Goal: Information Seeking & Learning: Find specific fact

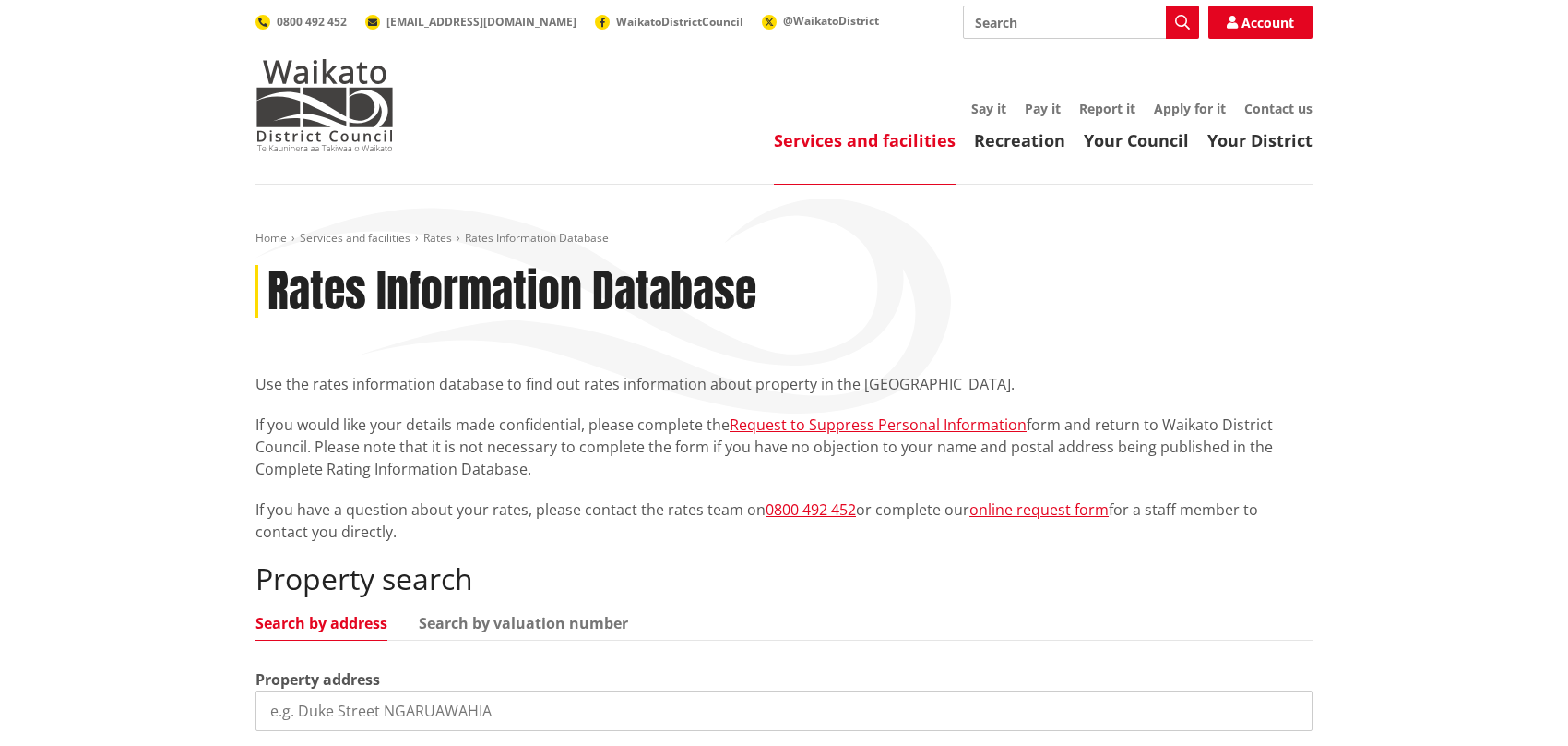
scroll to position [276, 0]
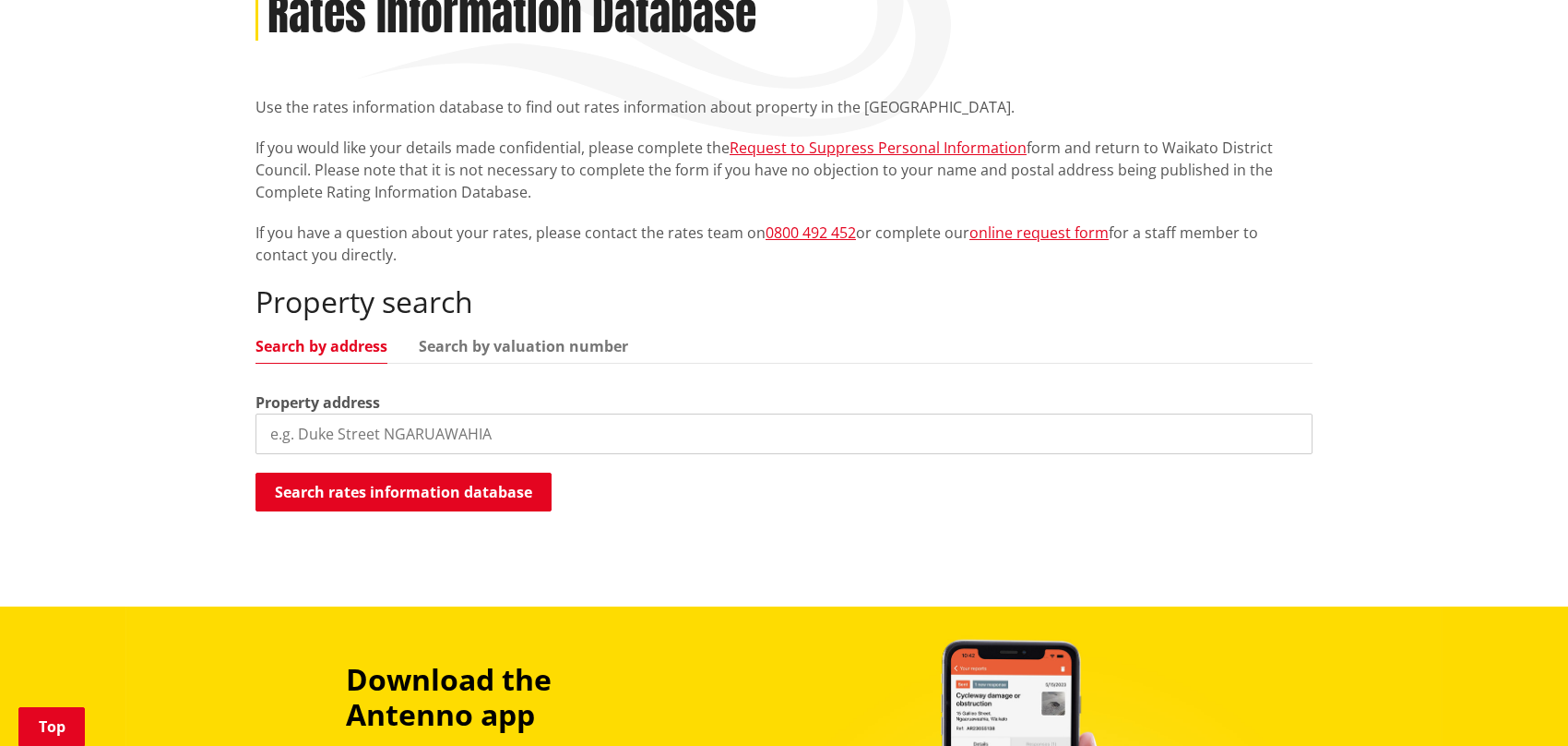
click at [418, 424] on input "search" at bounding box center [784, 434] width 1057 height 41
click at [477, 352] on link "Search by valuation number" at bounding box center [523, 346] width 209 height 15
click at [438, 422] on input "search" at bounding box center [784, 434] width 1057 height 41
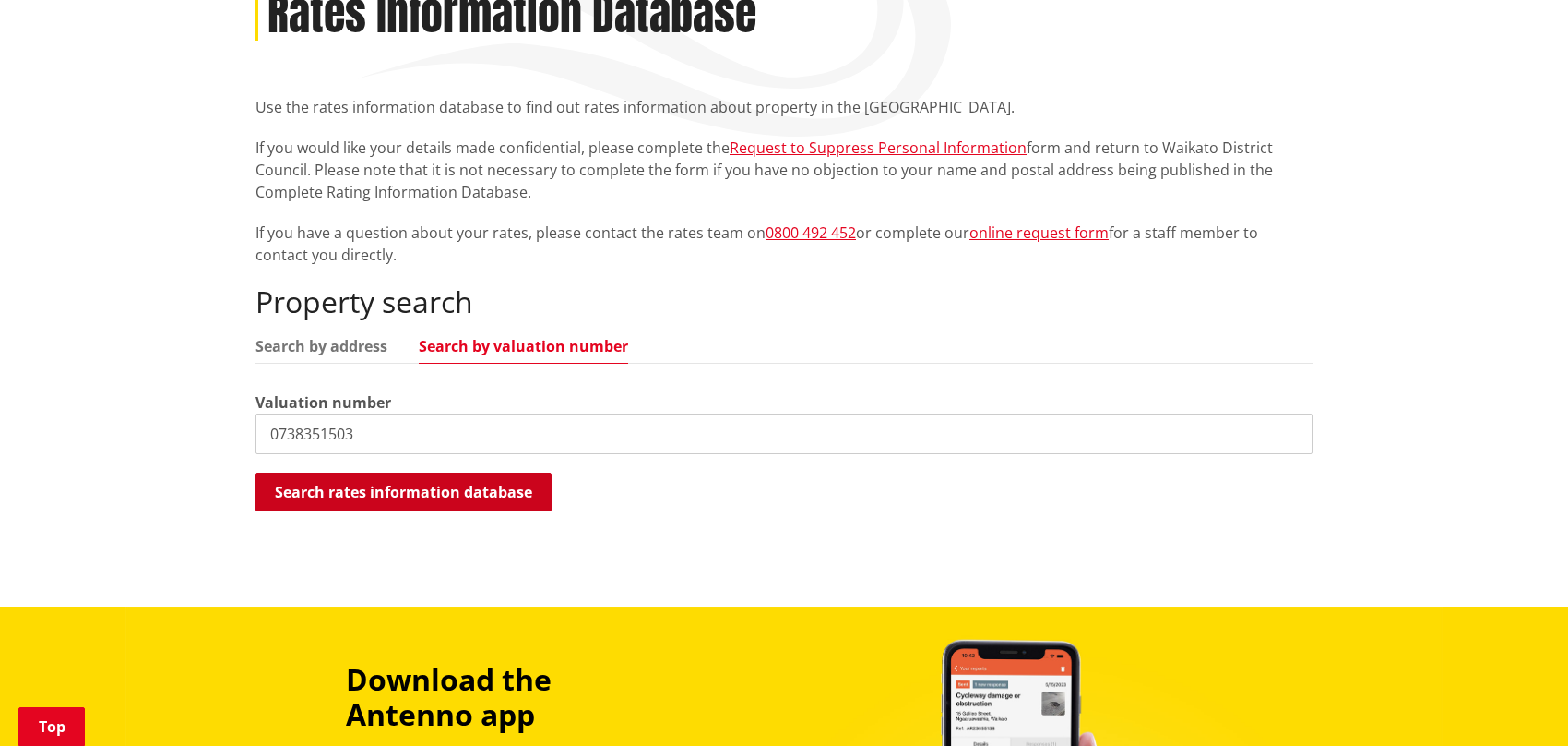
type input "0738351503"
click at [415, 474] on button "Search rates information database" at bounding box center [403, 491] width 296 height 39
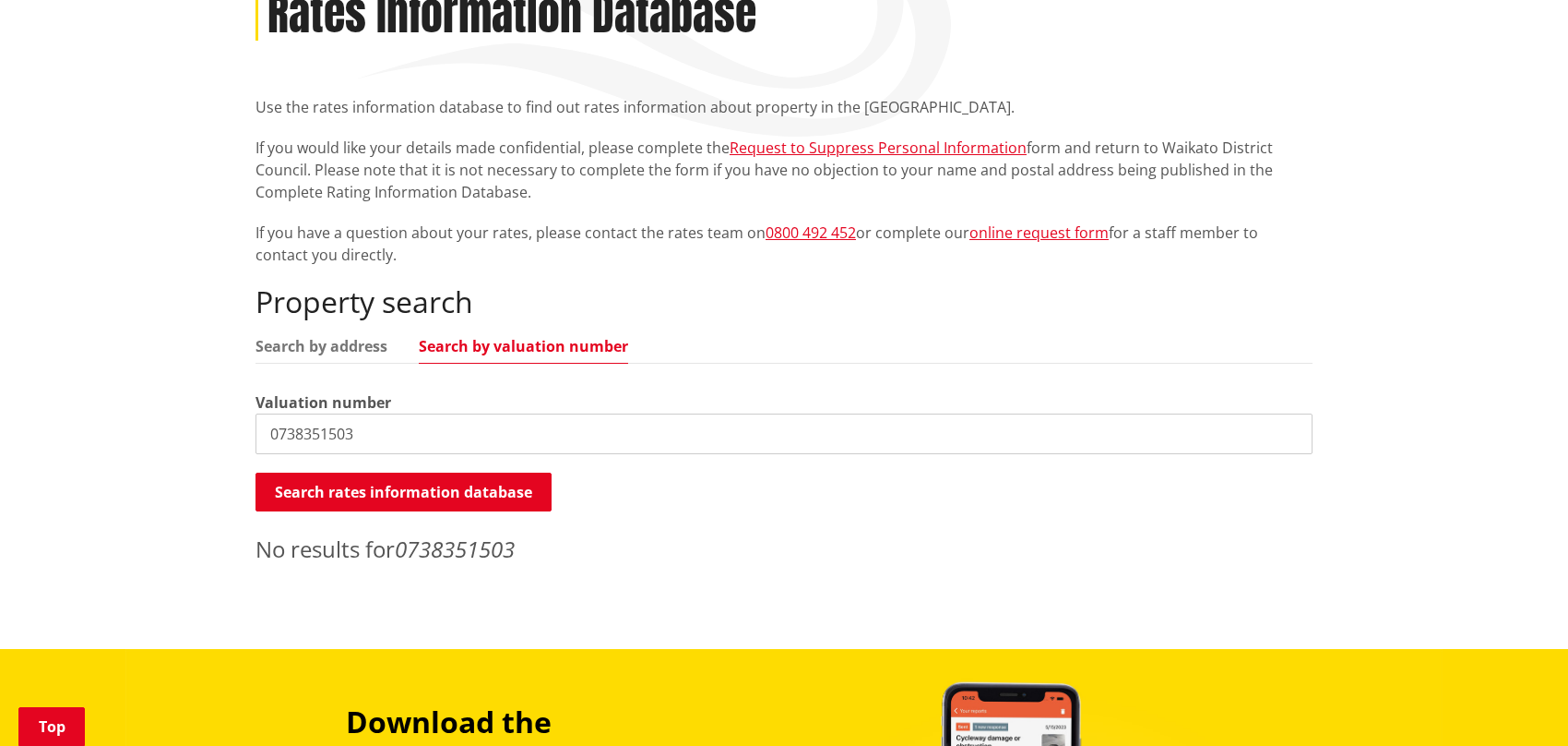
drag, startPoint x: 388, startPoint y: 434, endPoint x: 212, endPoint y: 435, distance: 176.0
click at [210, 436] on div "Home Services and facilities Rates Rates Information Database Rates Information…" at bounding box center [784, 278] width 1568 height 741
click at [278, 327] on div "Property search Search by address Search by valuation number Valuation number S…" at bounding box center [784, 424] width 1057 height 280
click at [281, 339] on link "Search by address" at bounding box center [321, 346] width 132 height 15
click at [358, 441] on input "search" at bounding box center [784, 434] width 1057 height 41
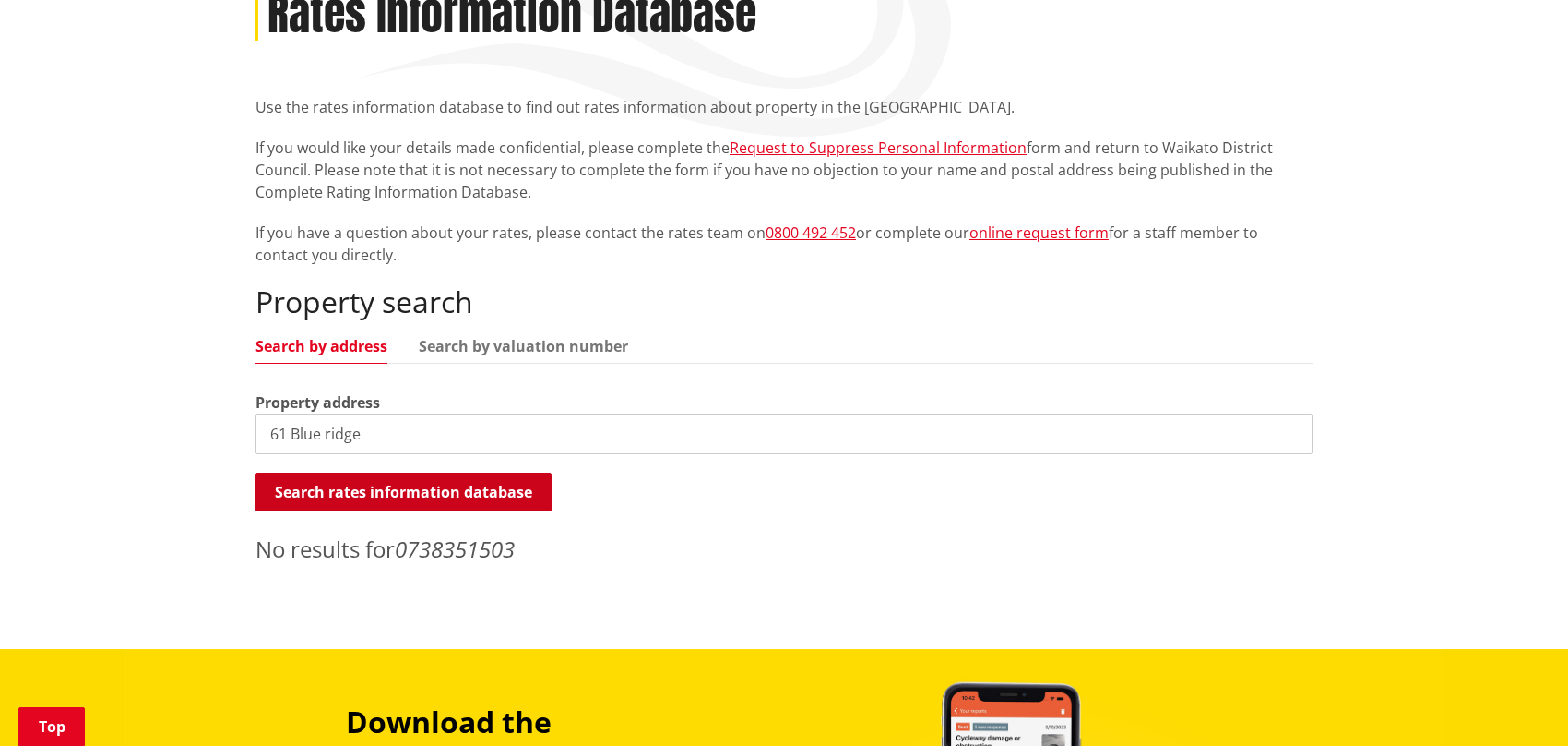
click at [381, 488] on button "Search rates information database" at bounding box center [403, 491] width 296 height 39
click at [490, 417] on input "61 Blue ridge" at bounding box center [784, 434] width 1057 height 41
drag, startPoint x: 408, startPoint y: 429, endPoint x: 249, endPoint y: 440, distance: 159.4
click at [249, 440] on div "Home Services and facilities Rates Rates Information Database Rates Information…" at bounding box center [784, 264] width 1085 height 621
type input "[STREET_ADDRESS]"
